Goal: Information Seeking & Learning: Understand process/instructions

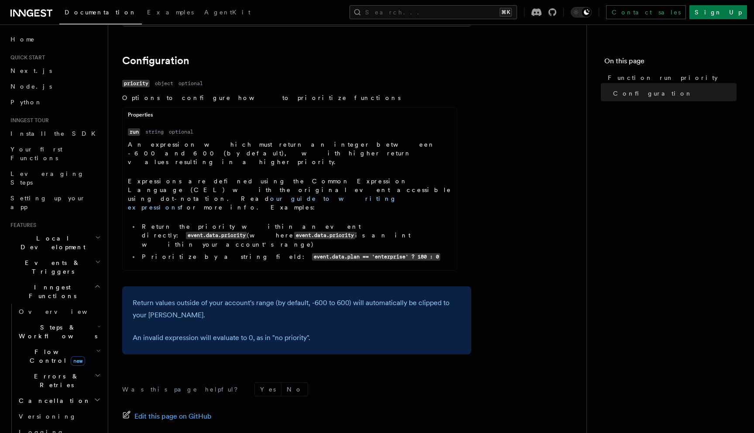
click at [276, 140] on p "An expression which must return an integer between -600 and 600 (by default), w…" at bounding box center [290, 153] width 324 height 26
click at [278, 177] on p "Expressions are defined using the Common Expression Language (CEL) with the ori…" at bounding box center [290, 194] width 324 height 35
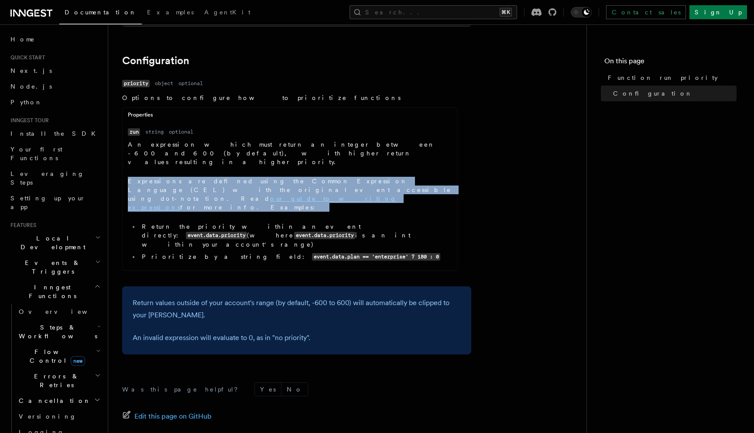
click at [278, 177] on p "Expressions are defined using the Common Expression Language (CEL) with the ori…" at bounding box center [290, 194] width 324 height 35
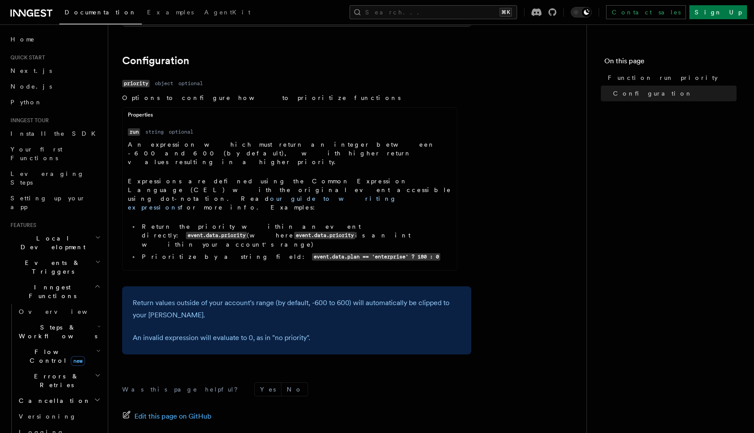
click at [247, 232] on code "event.data.priority" at bounding box center [216, 235] width 61 height 7
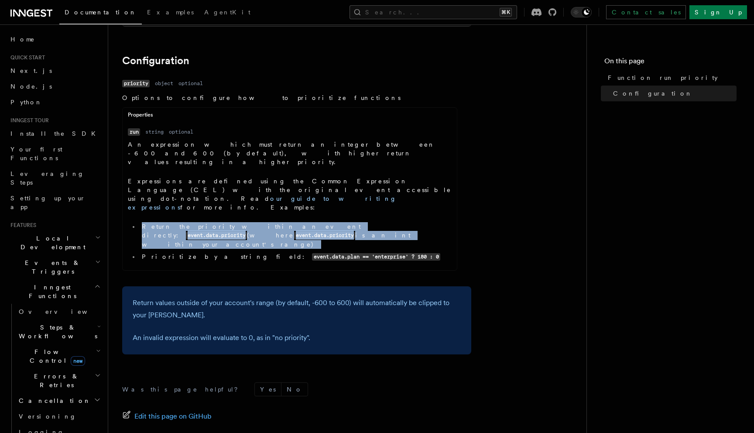
click at [247, 232] on code "event.data.priority" at bounding box center [216, 235] width 61 height 7
